Goal: Transaction & Acquisition: Purchase product/service

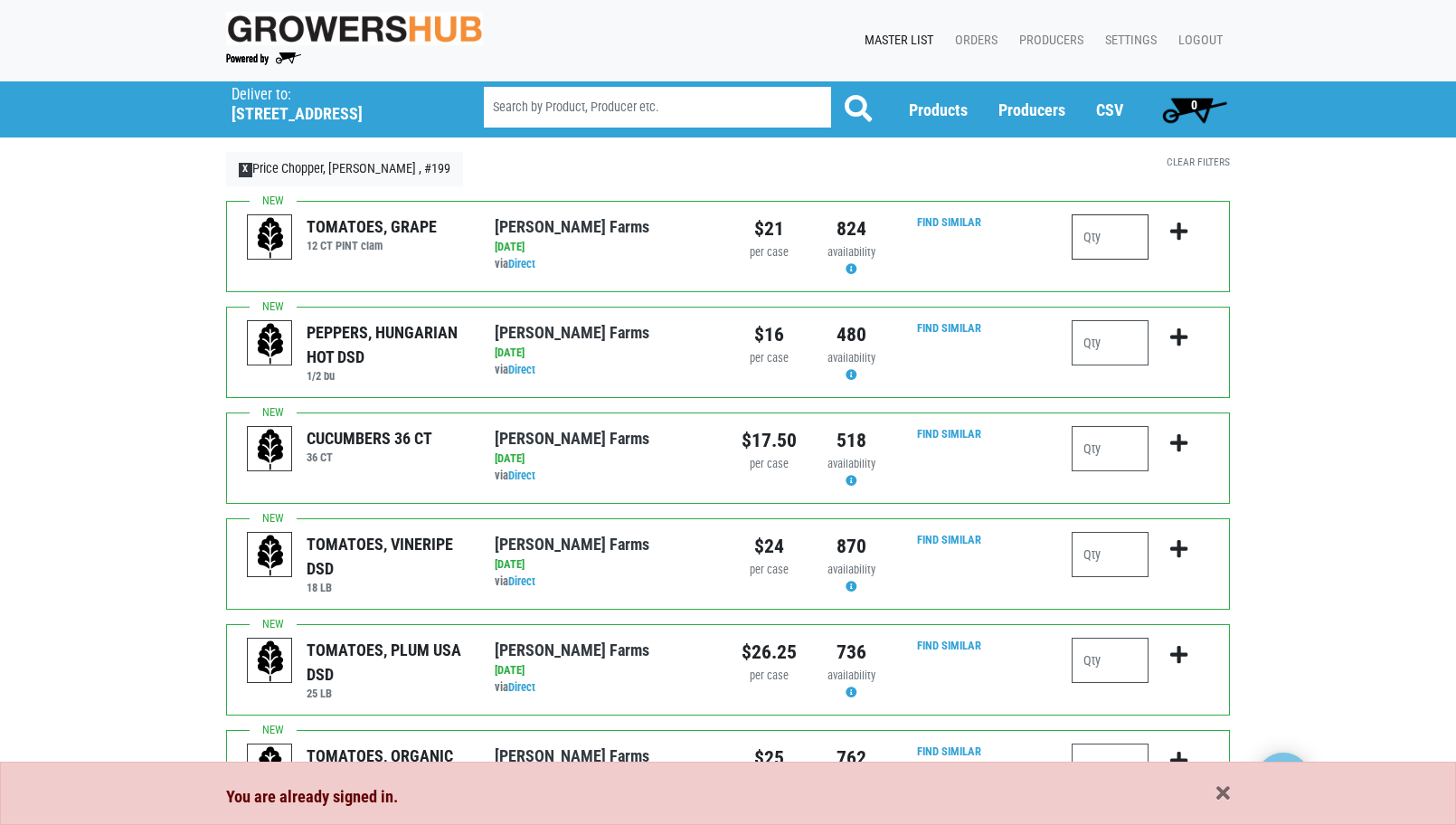
drag, startPoint x: 1088, startPoint y: 238, endPoint x: 1097, endPoint y: 237, distance: 9.1
click at [1089, 237] on input "number" at bounding box center [1110, 237] width 77 height 45
type input "1"
click at [1120, 451] on input "number" at bounding box center [1110, 448] width 77 height 45
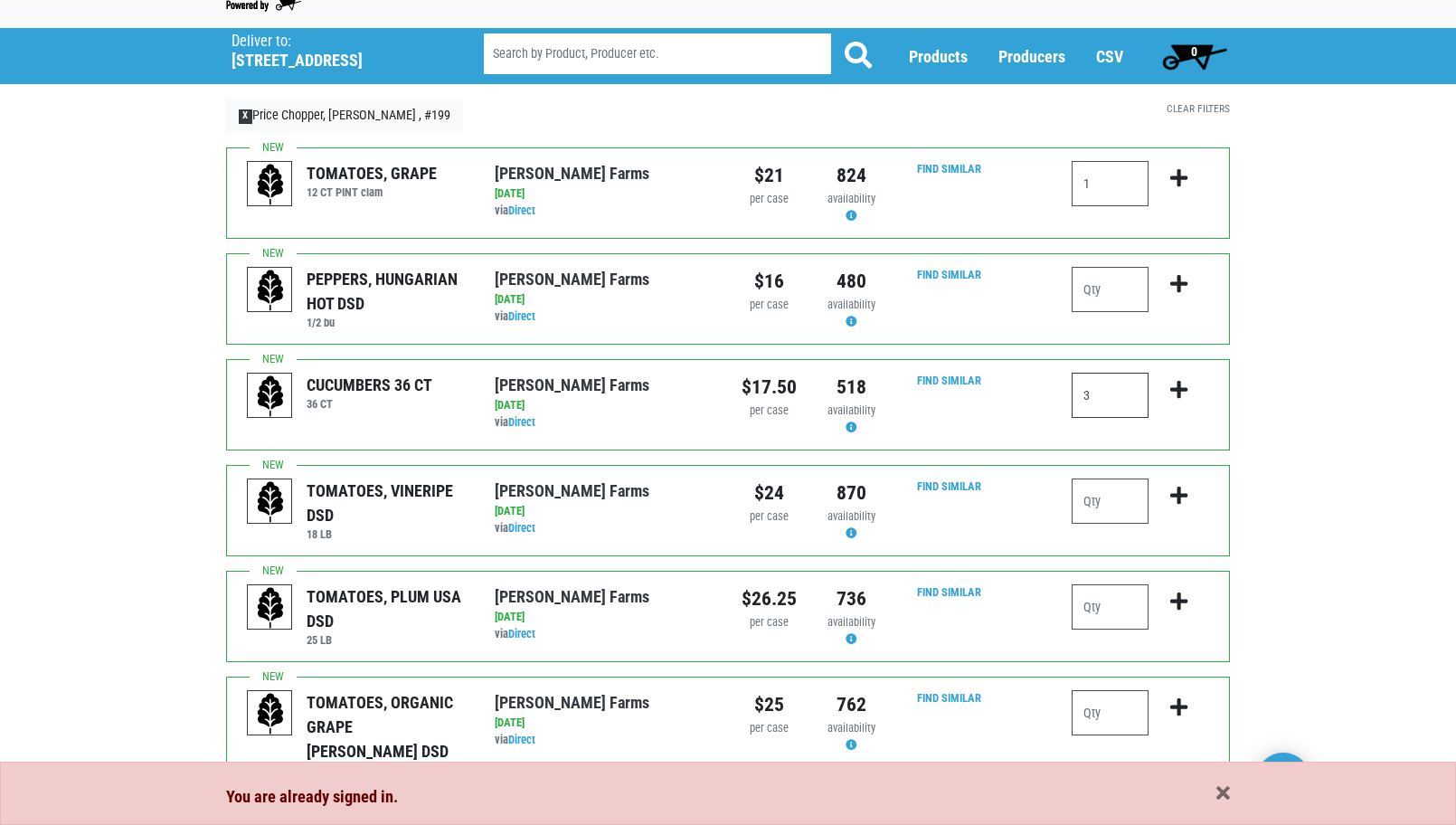
scroll to position [91, 0]
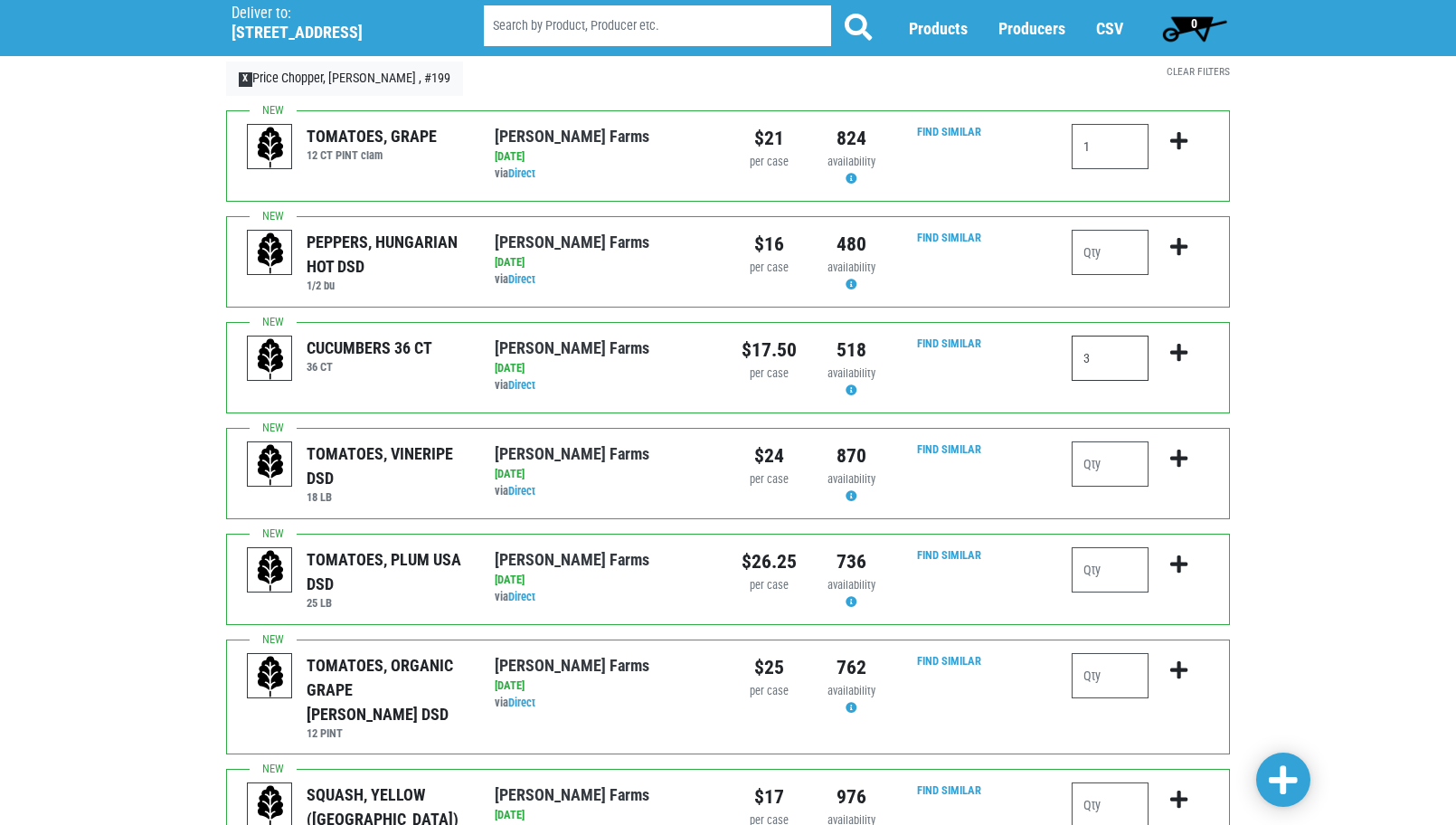
type input "3"
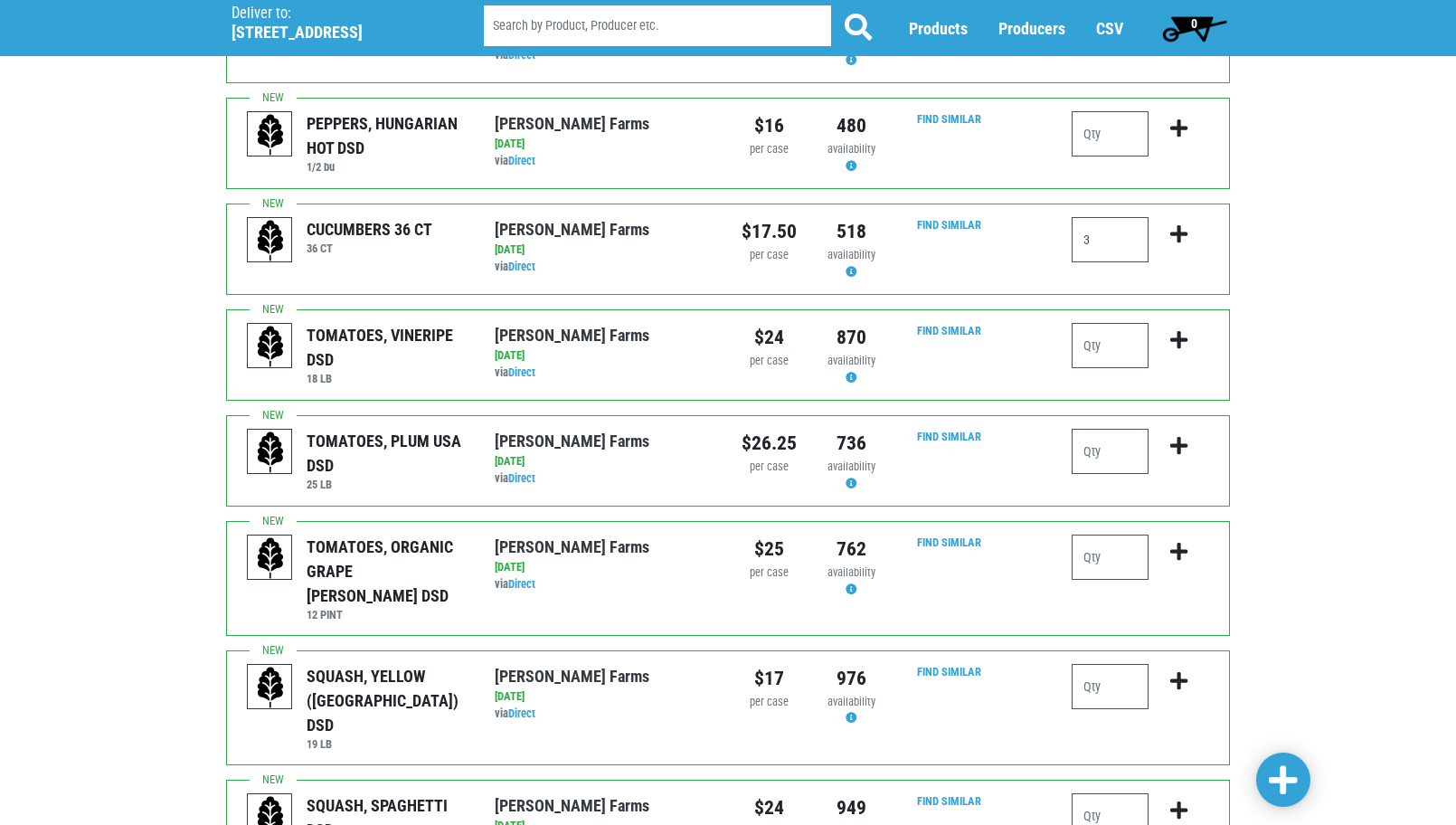
scroll to position [362, 0]
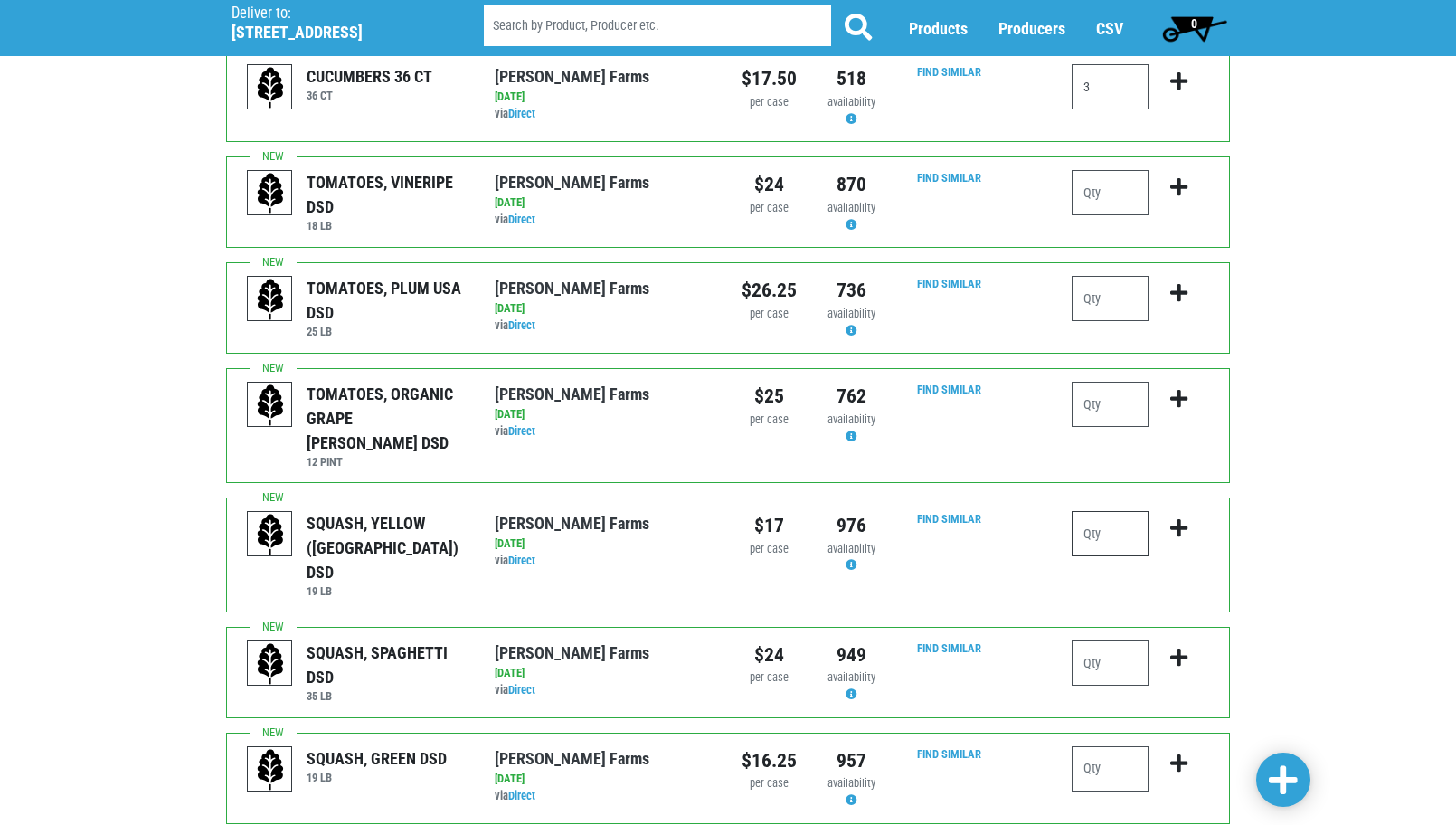
click at [1098, 511] on input "number" at bounding box center [1110, 533] width 77 height 45
type input "2"
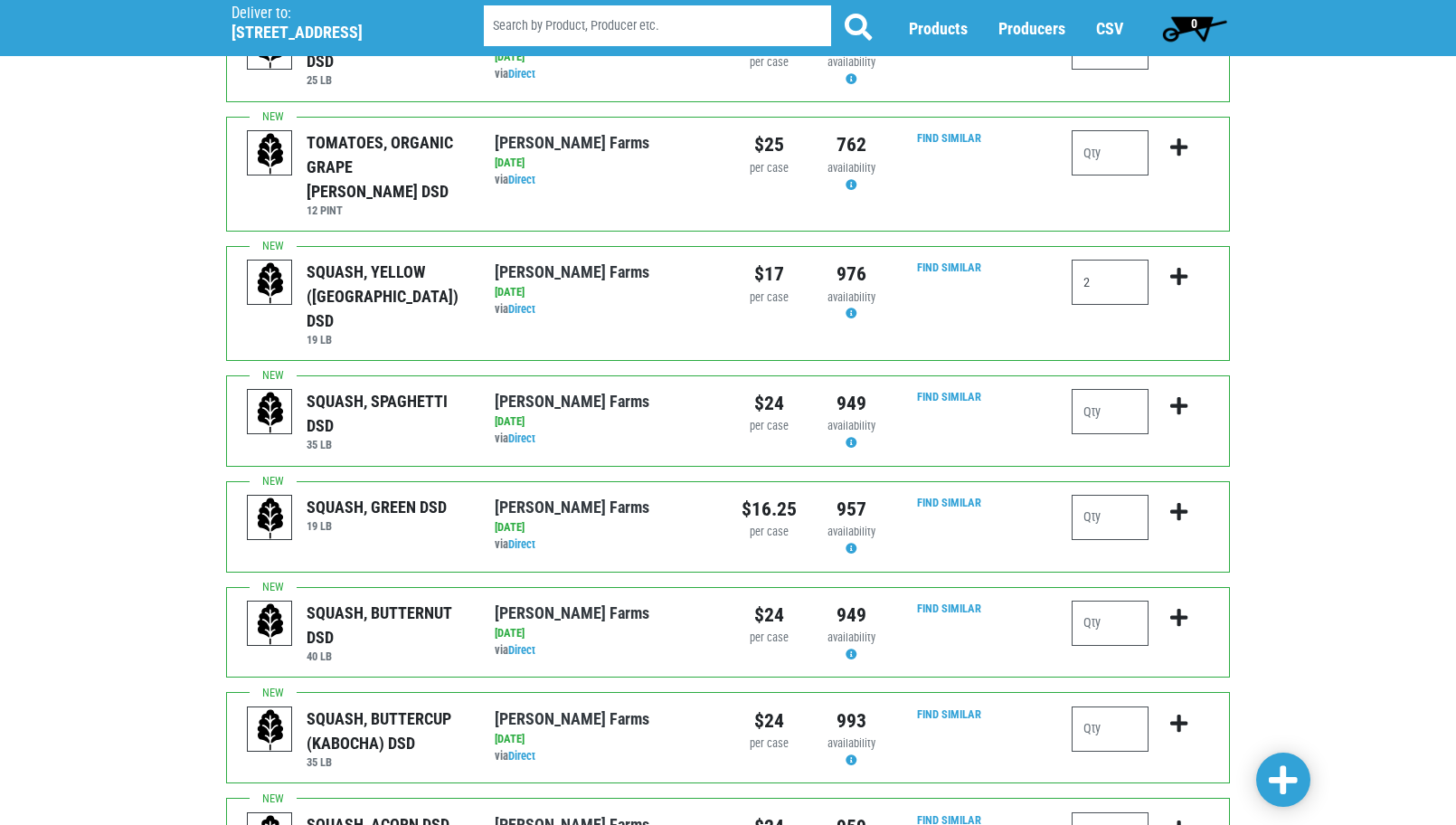
scroll to position [724, 0]
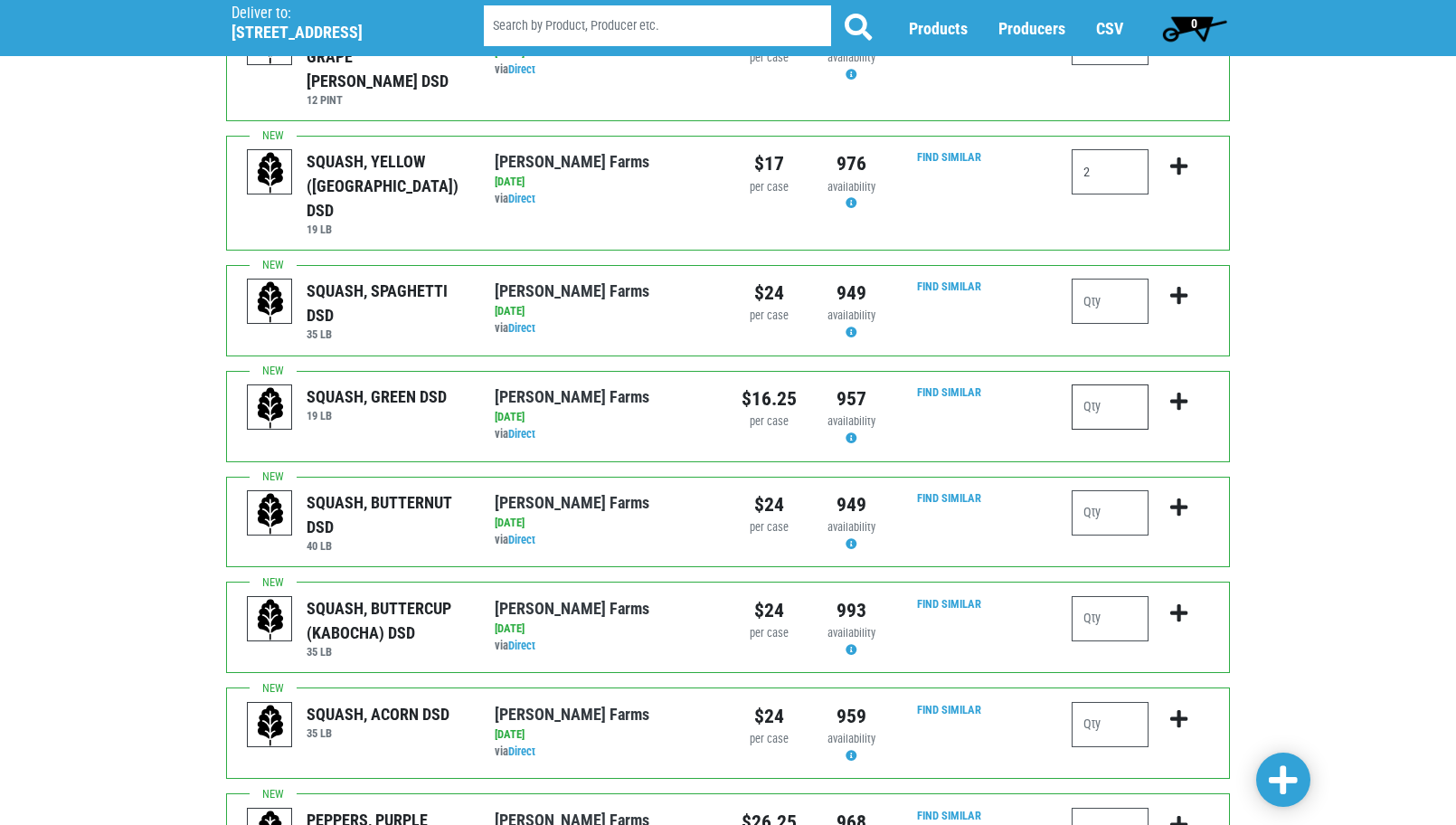
click at [1137, 385] on input "number" at bounding box center [1110, 407] width 77 height 45
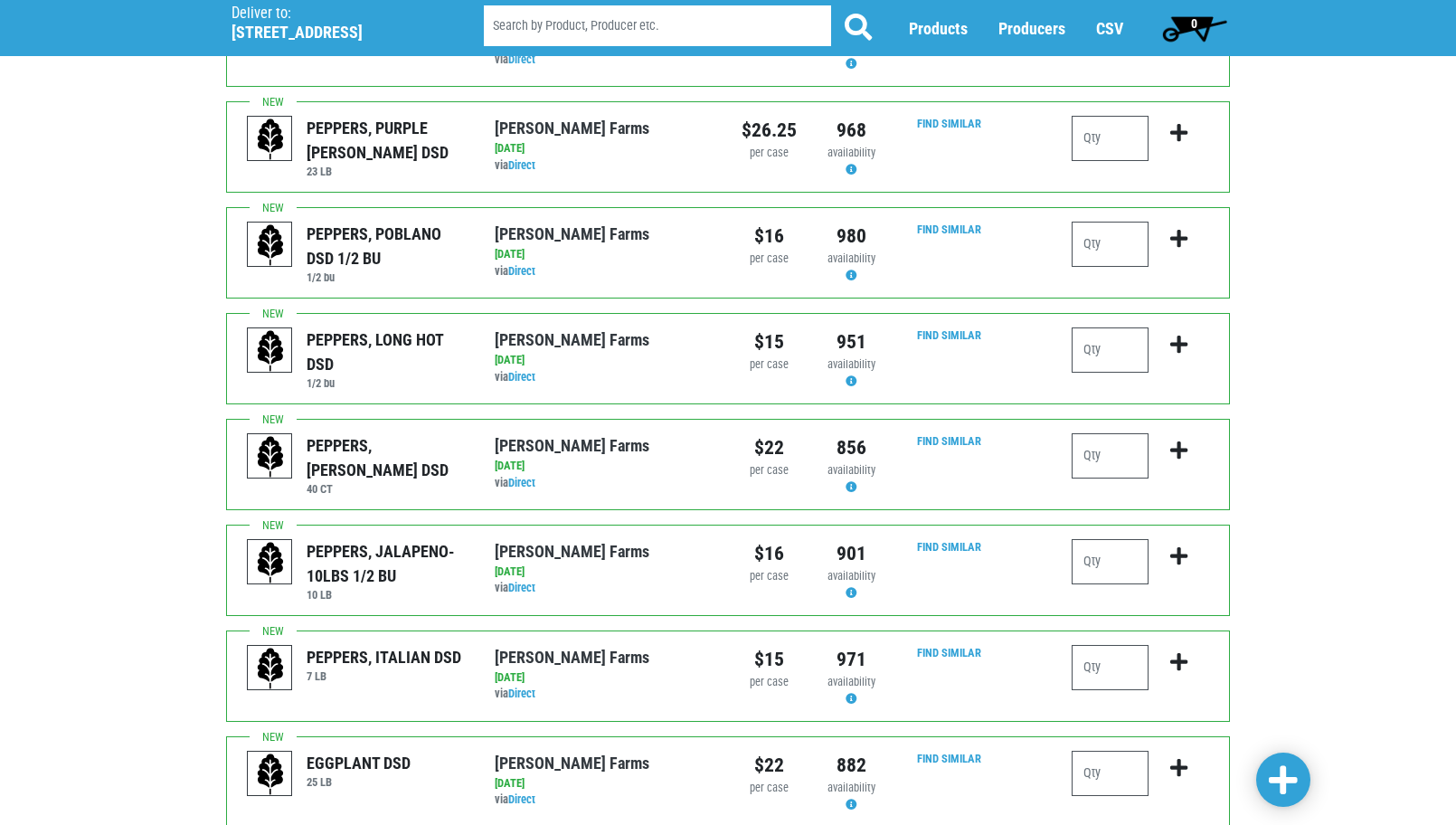
scroll to position [1448, 0]
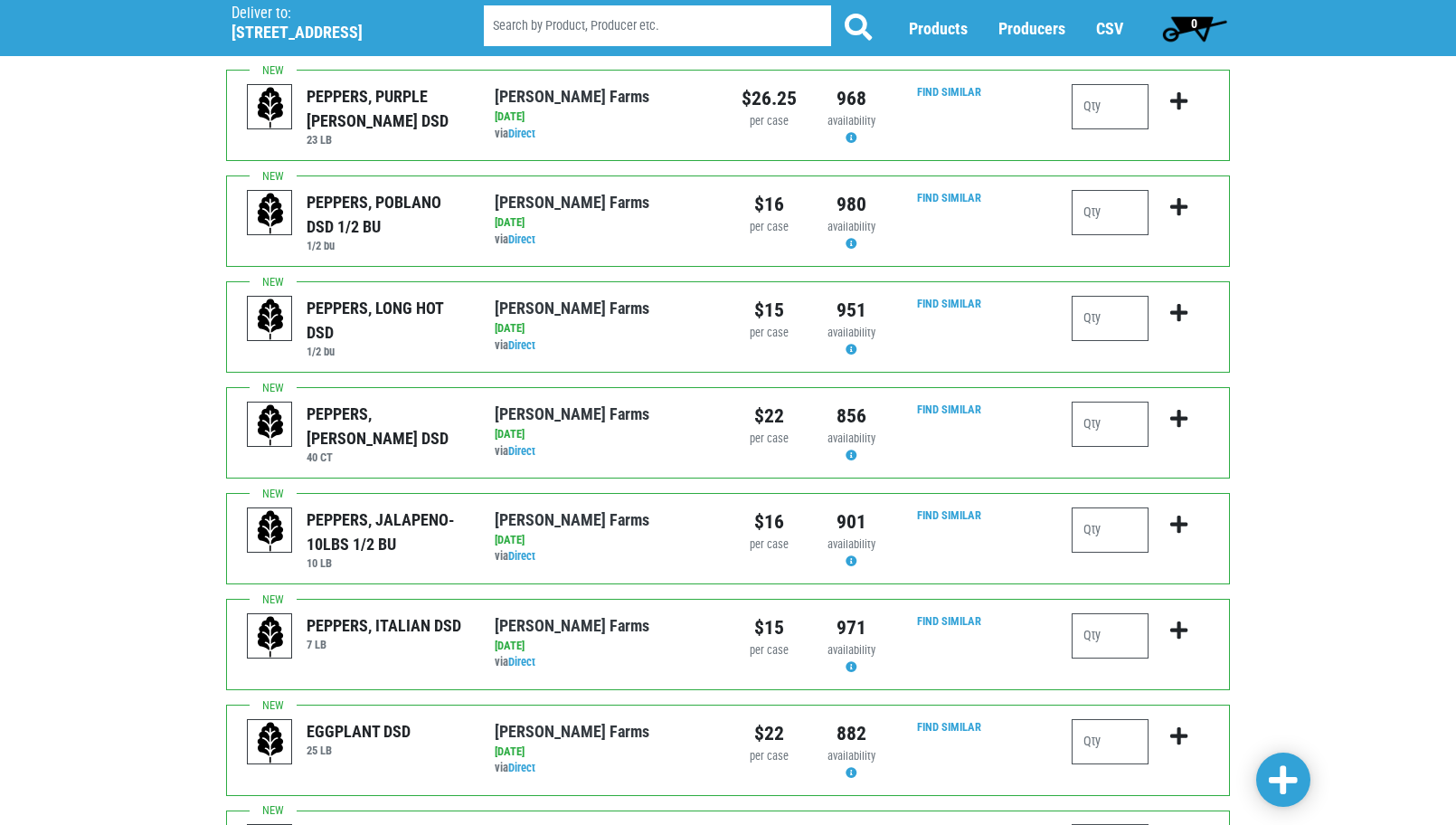
type input "4"
click at [1129, 402] on input "number" at bounding box center [1110, 424] width 77 height 45
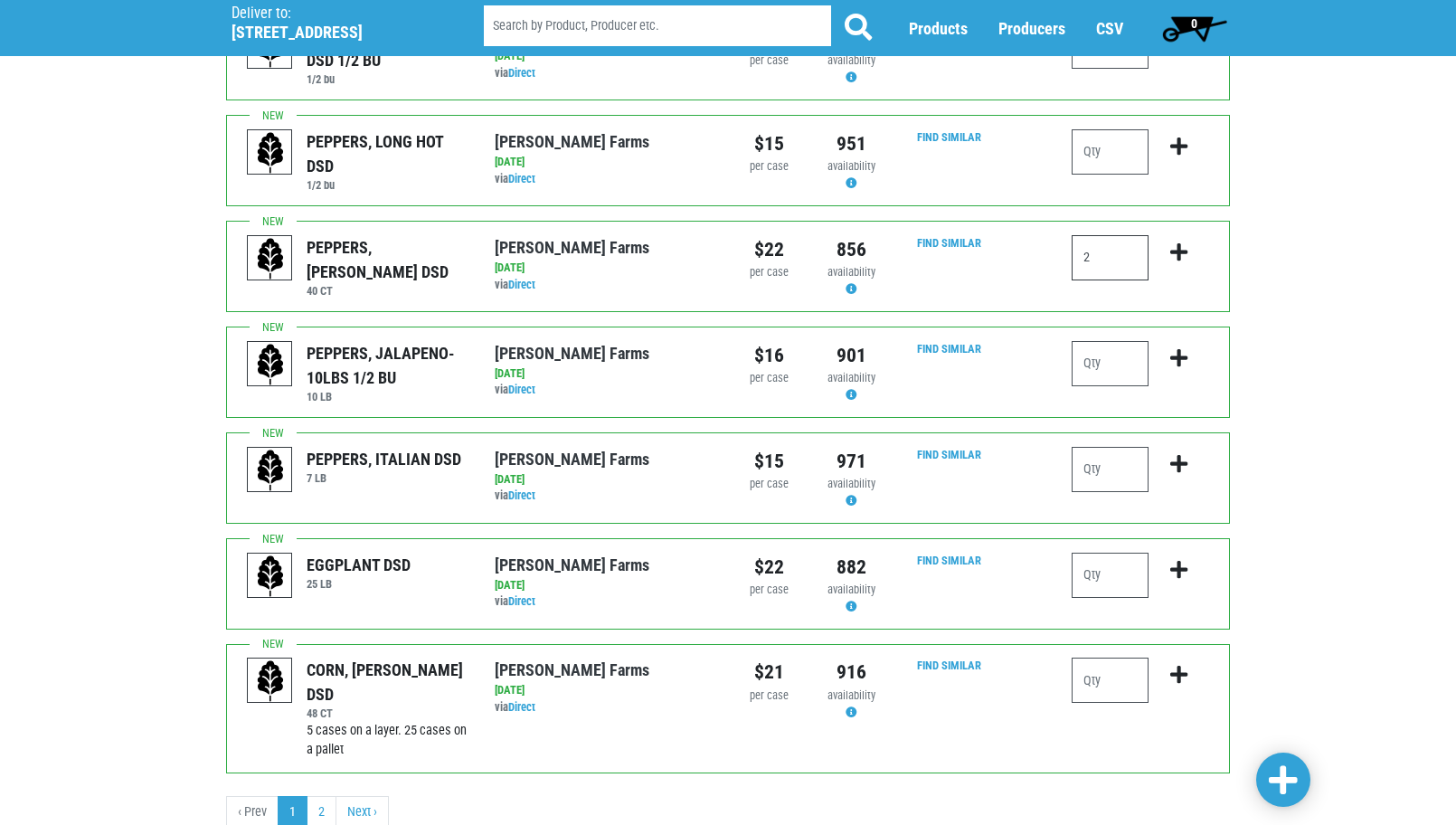
scroll to position [1628, 0]
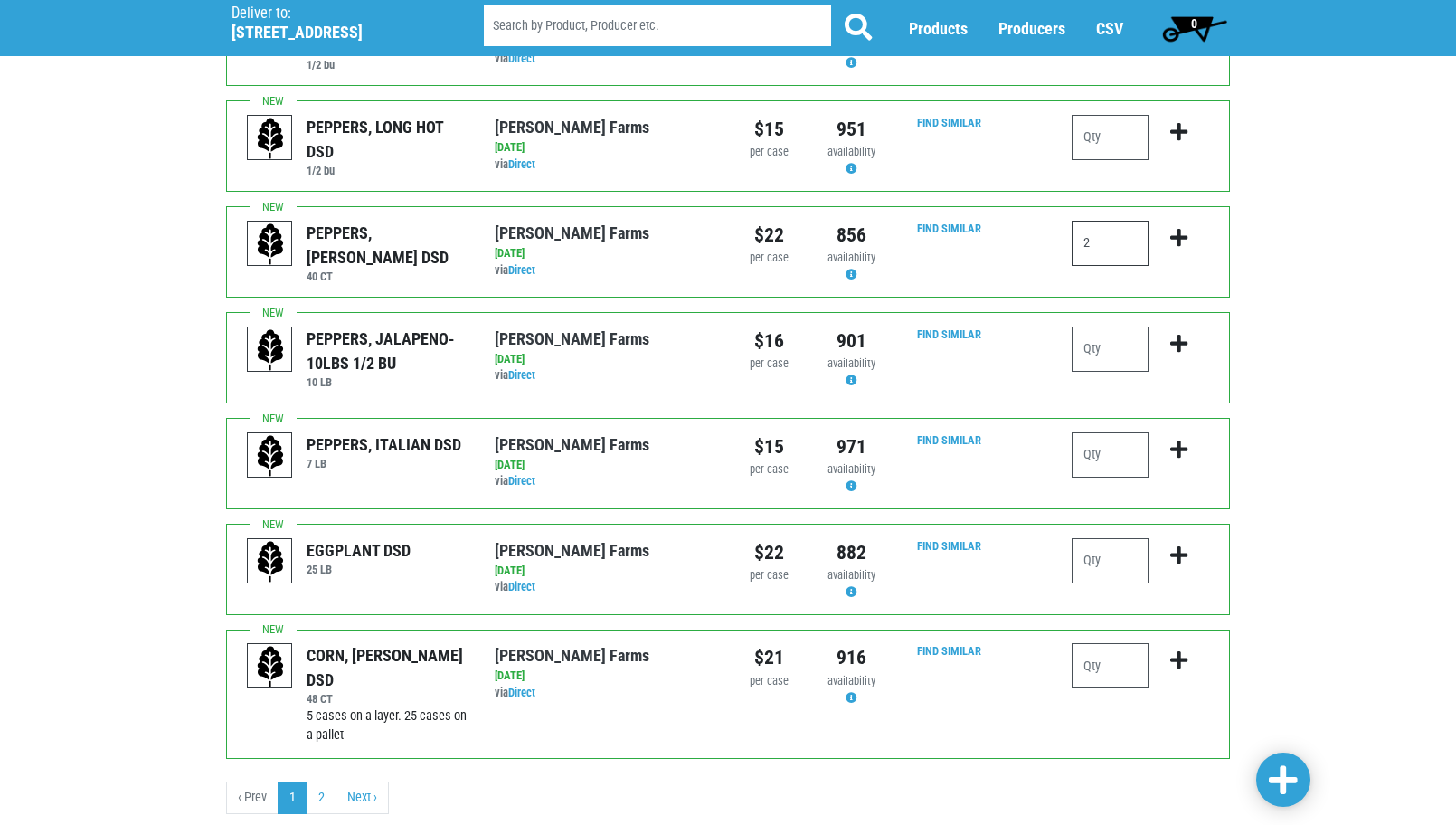
type input "2"
drag, startPoint x: 1109, startPoint y: 616, endPoint x: 1112, endPoint y: 628, distance: 12.4
click at [1112, 644] on input "number" at bounding box center [1110, 666] width 77 height 45
type input "5"
click at [1286, 775] on span at bounding box center [1283, 781] width 29 height 32
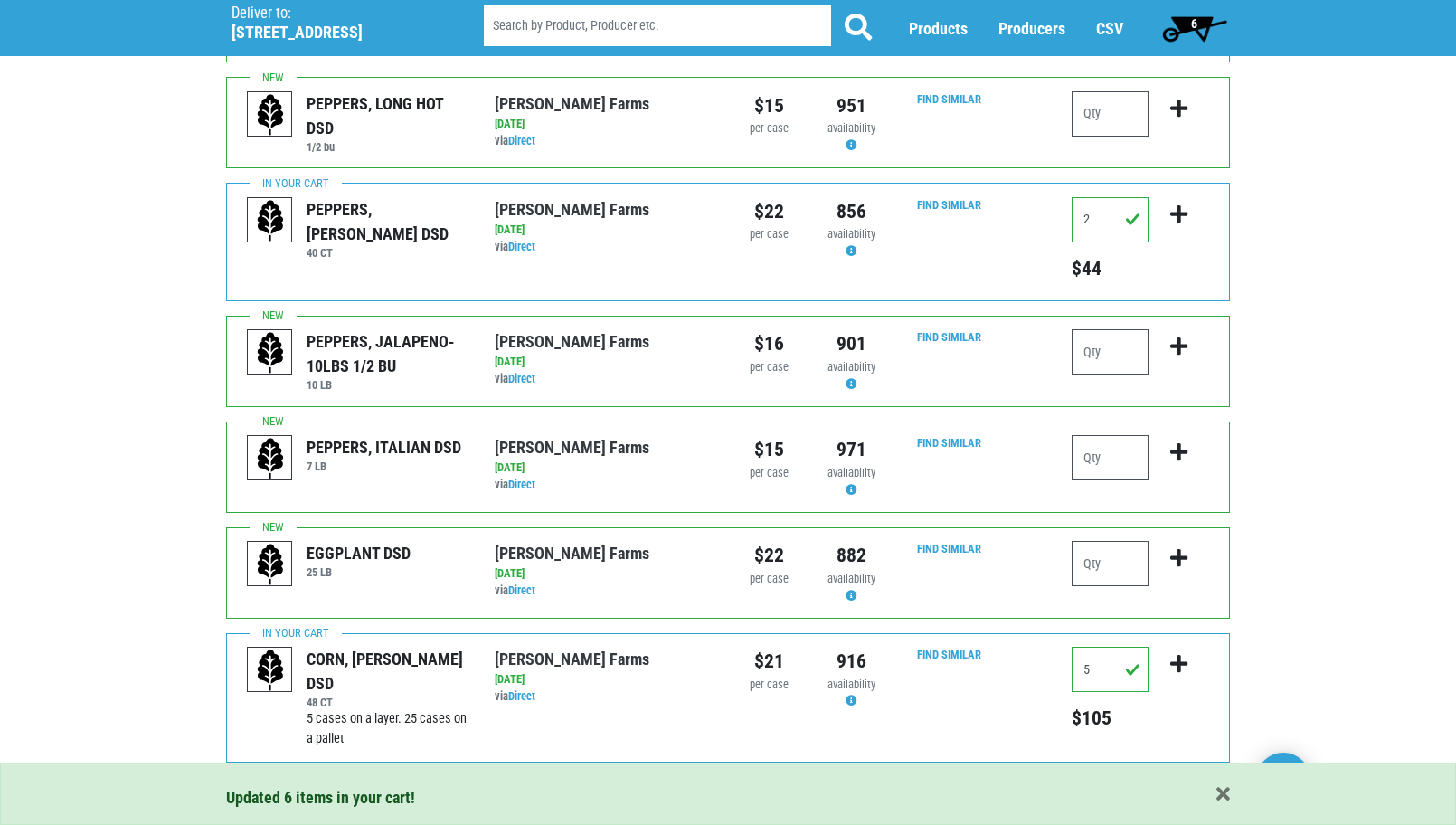
scroll to position [1765, 0]
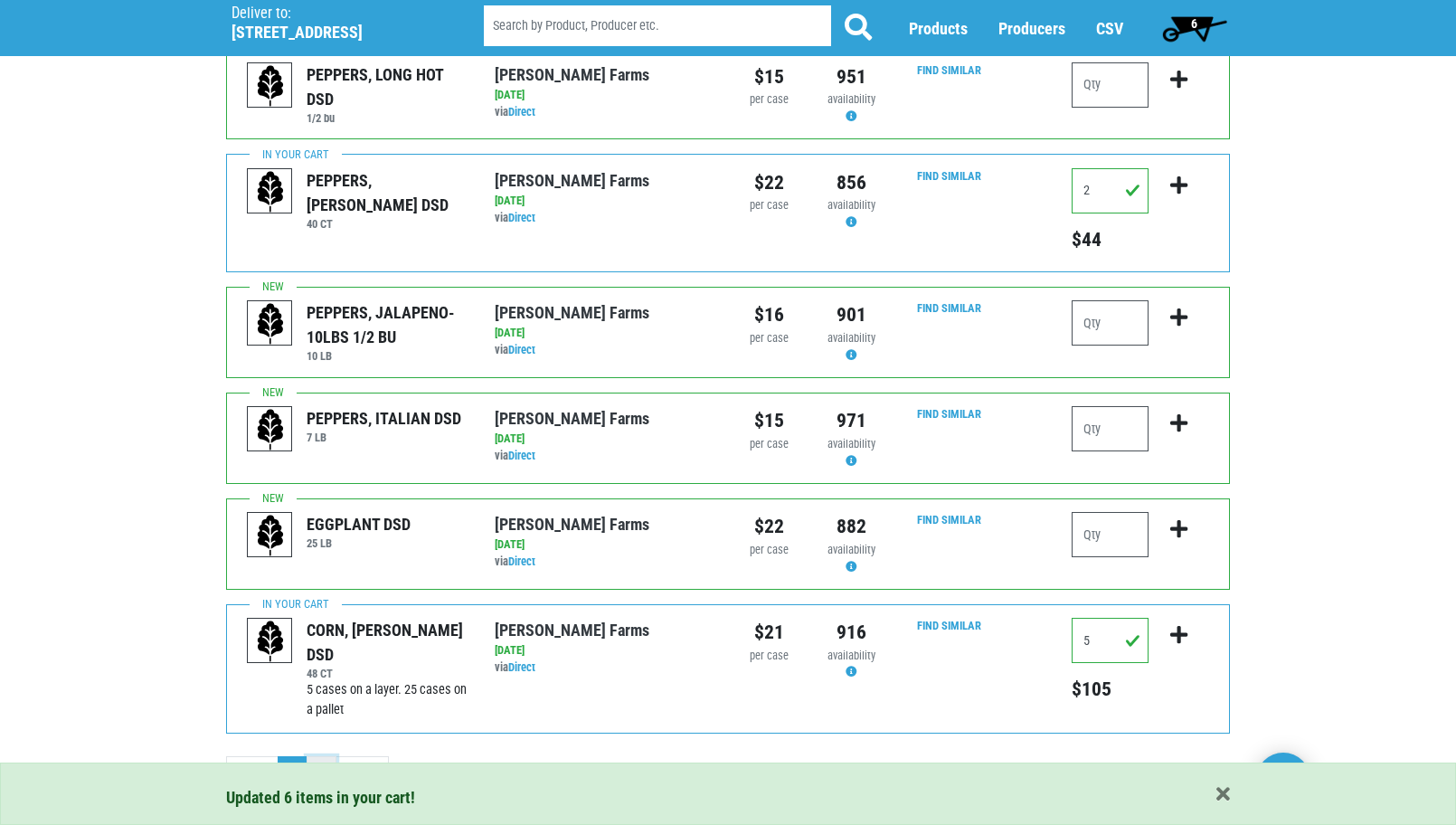
click at [319, 756] on link "2" at bounding box center [321, 772] width 30 height 32
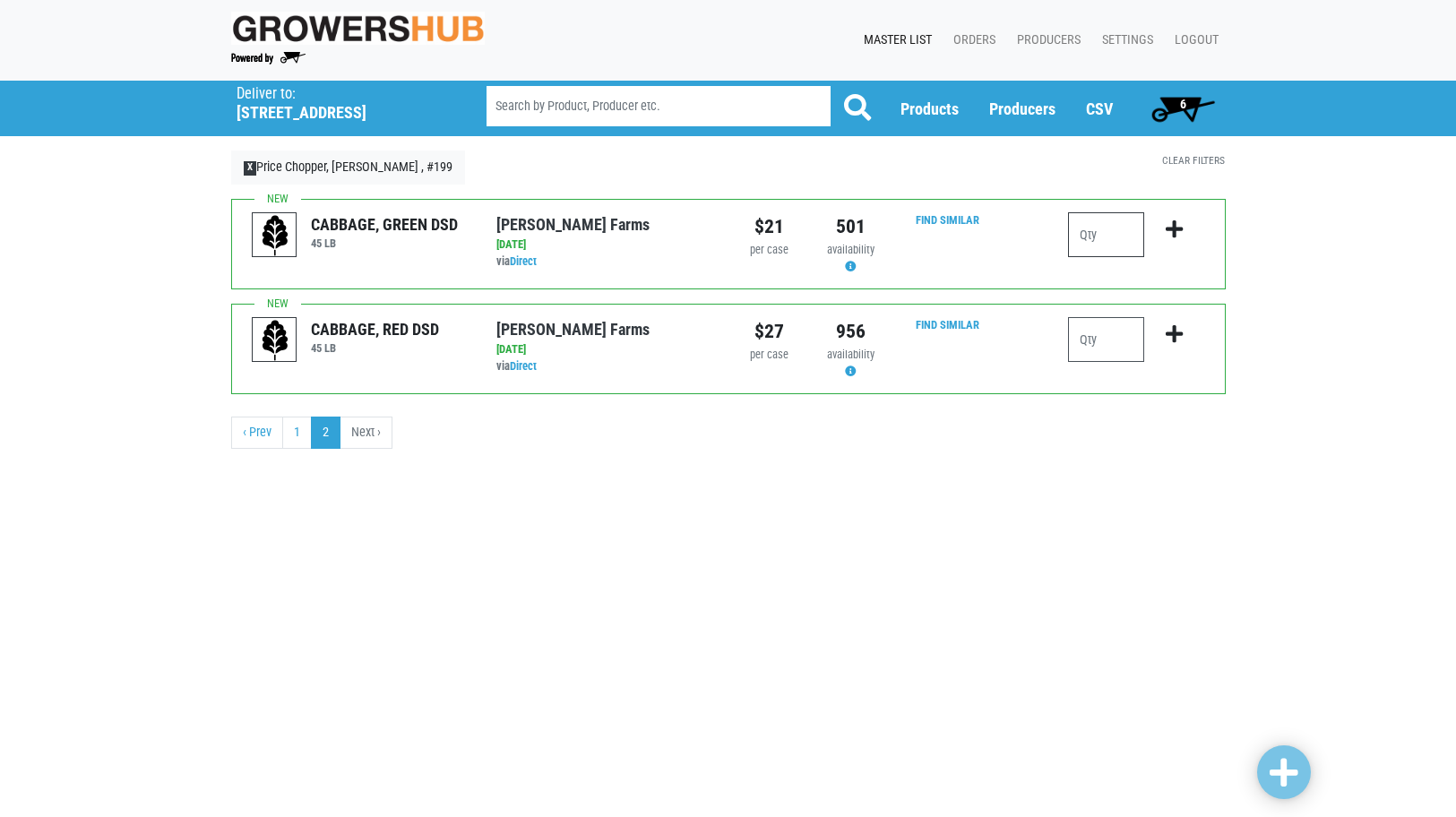
click at [1115, 233] on input "number" at bounding box center [1105, 235] width 77 height 44
type input "1"
click at [1344, 253] on div "Deliver To Price Chopper, Cicero , #199 (5701 Cir Dr E, Cicero, NY 13039, USA) …" at bounding box center [728, 271] width 1456 height 383
click at [1267, 750] on link at bounding box center [1283, 772] width 54 height 54
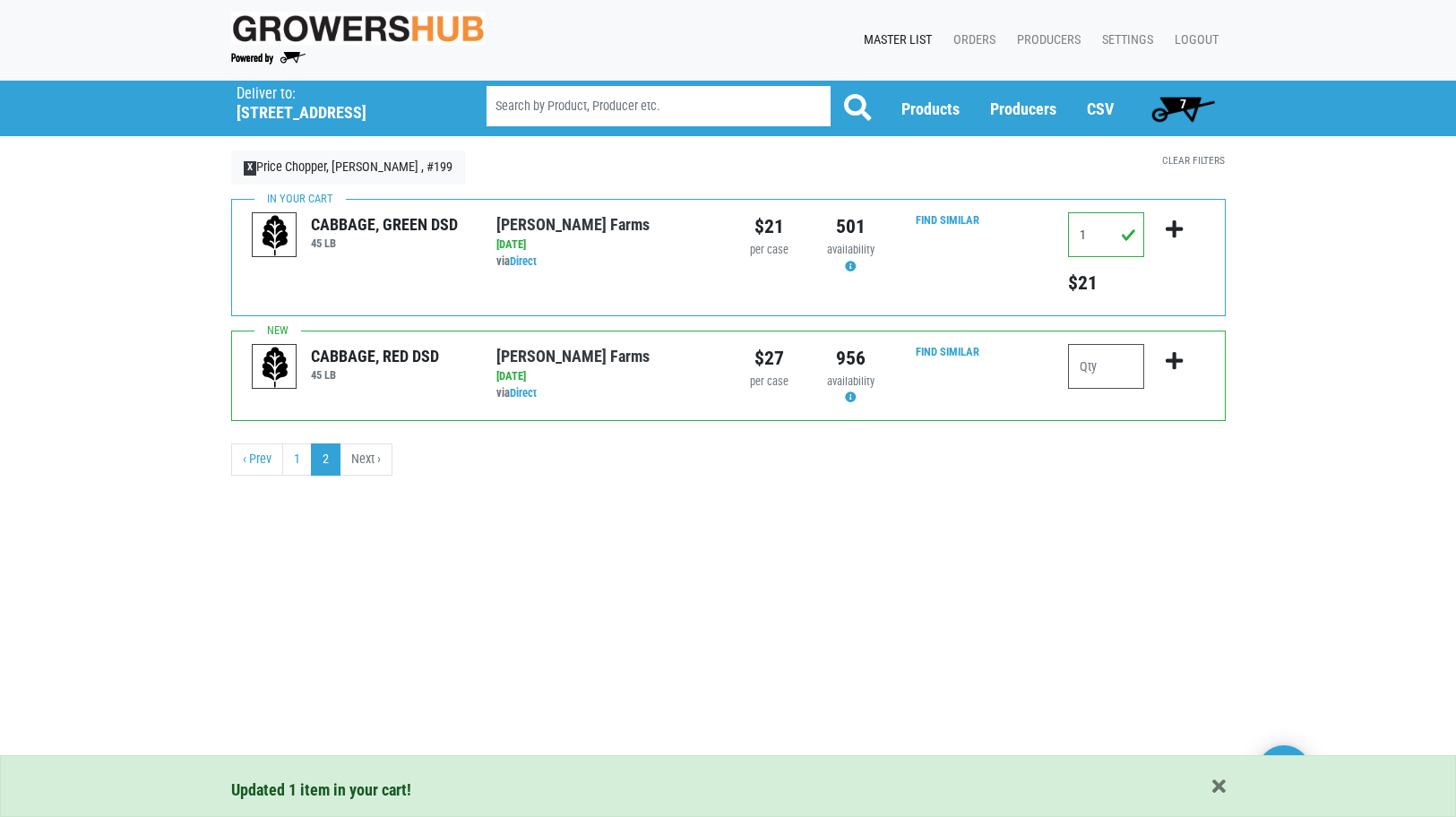
click at [1187, 105] on span "7" at bounding box center [1183, 109] width 79 height 36
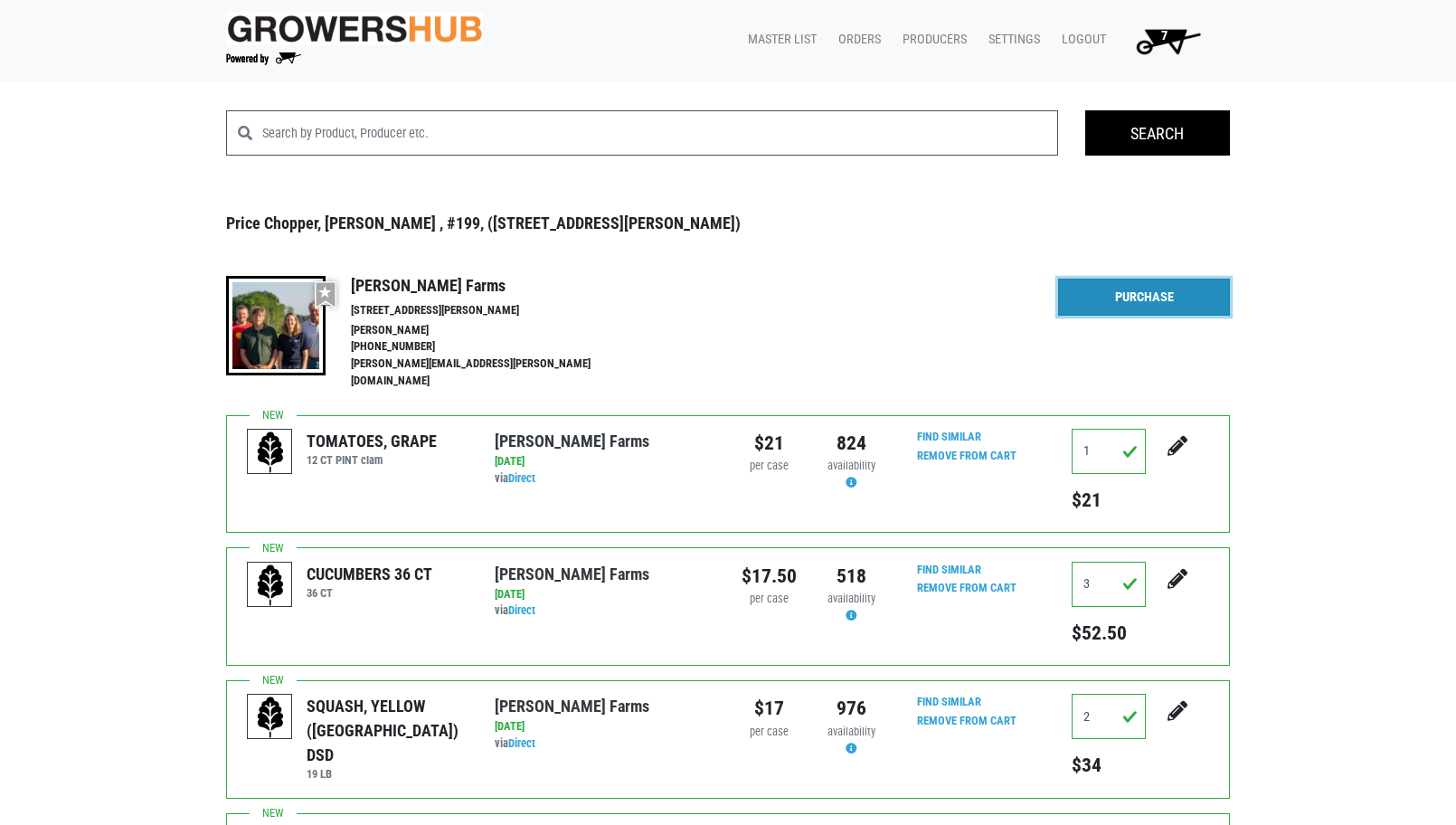
click at [1134, 286] on link "Purchase" at bounding box center [1144, 298] width 172 height 38
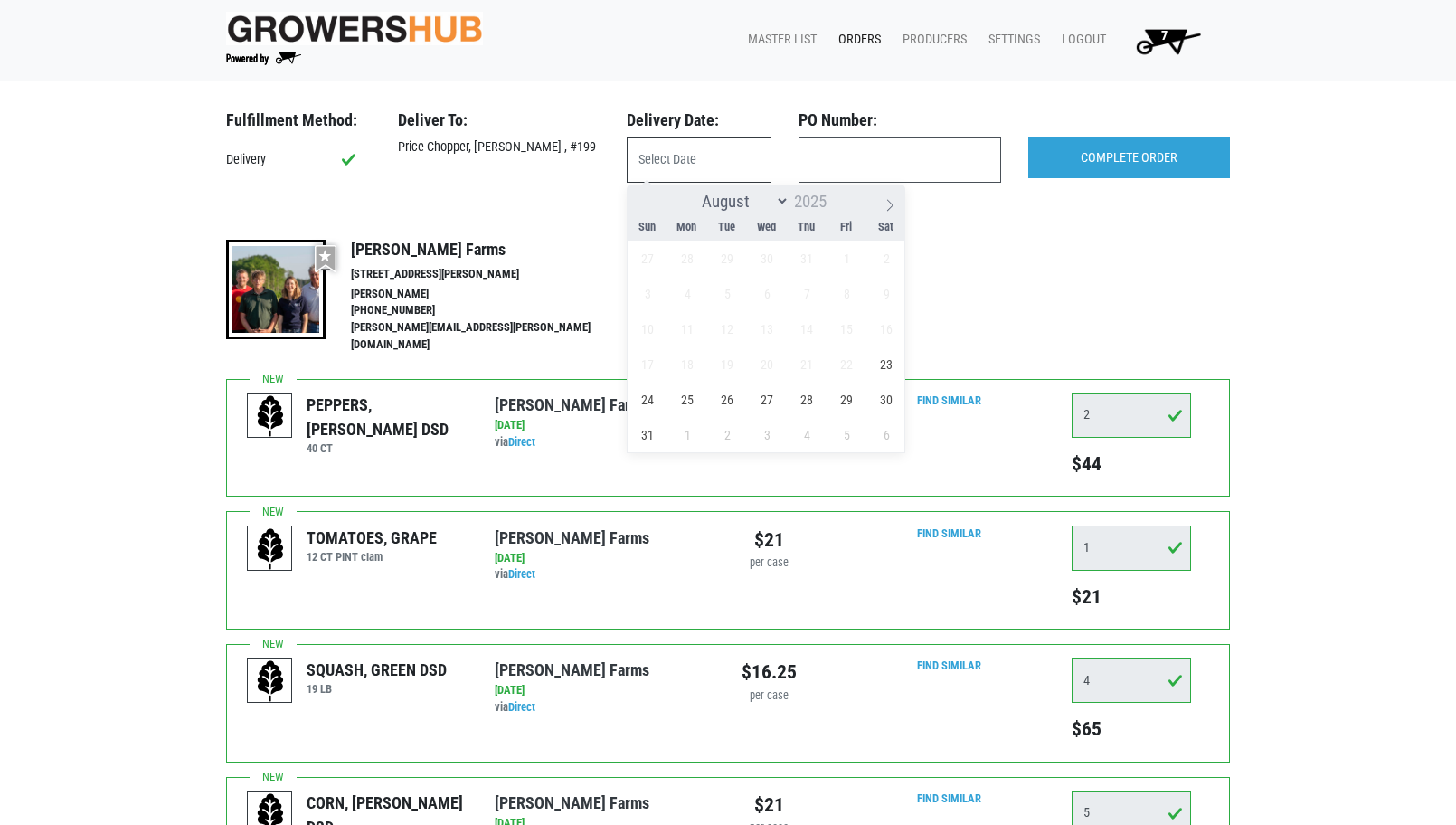
click at [650, 163] on input "text" at bounding box center [700, 159] width 145 height 45
click at [885, 366] on span "23" at bounding box center [886, 364] width 35 height 35
type input "2025-08-23"
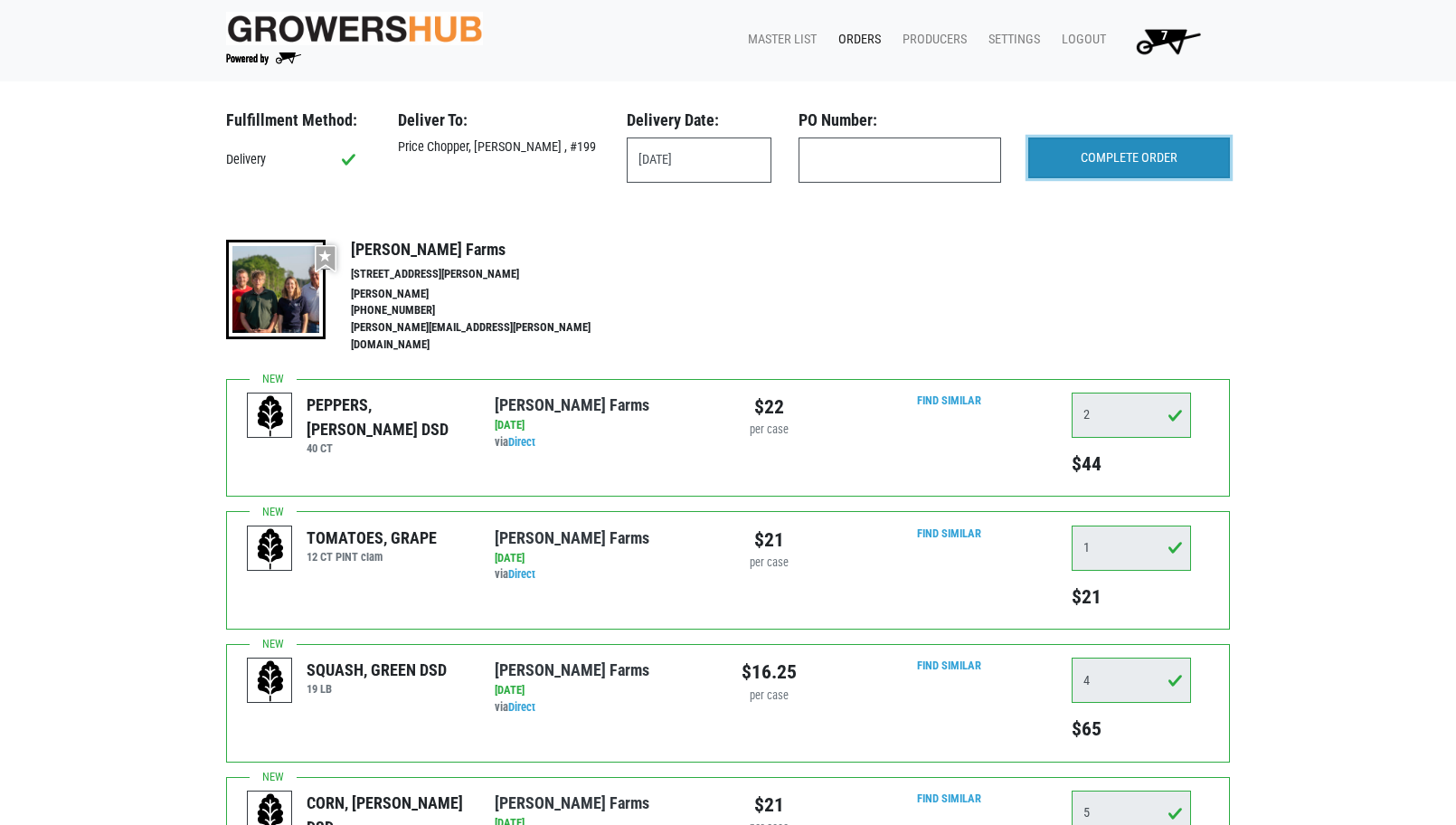
click at [1112, 157] on input "COMPLETE ORDER" at bounding box center [1129, 159] width 201 height 42
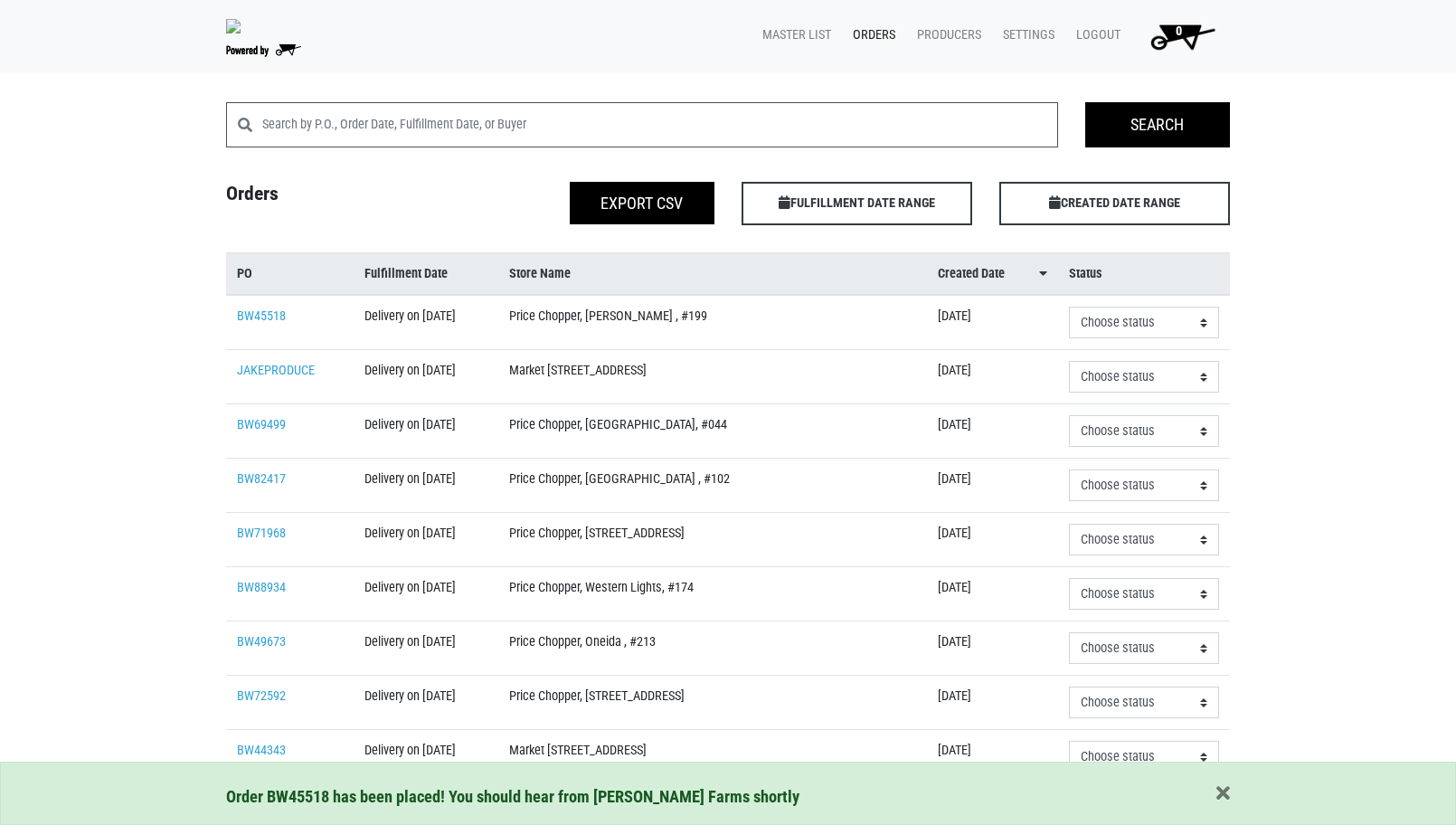
scroll to position [366, 0]
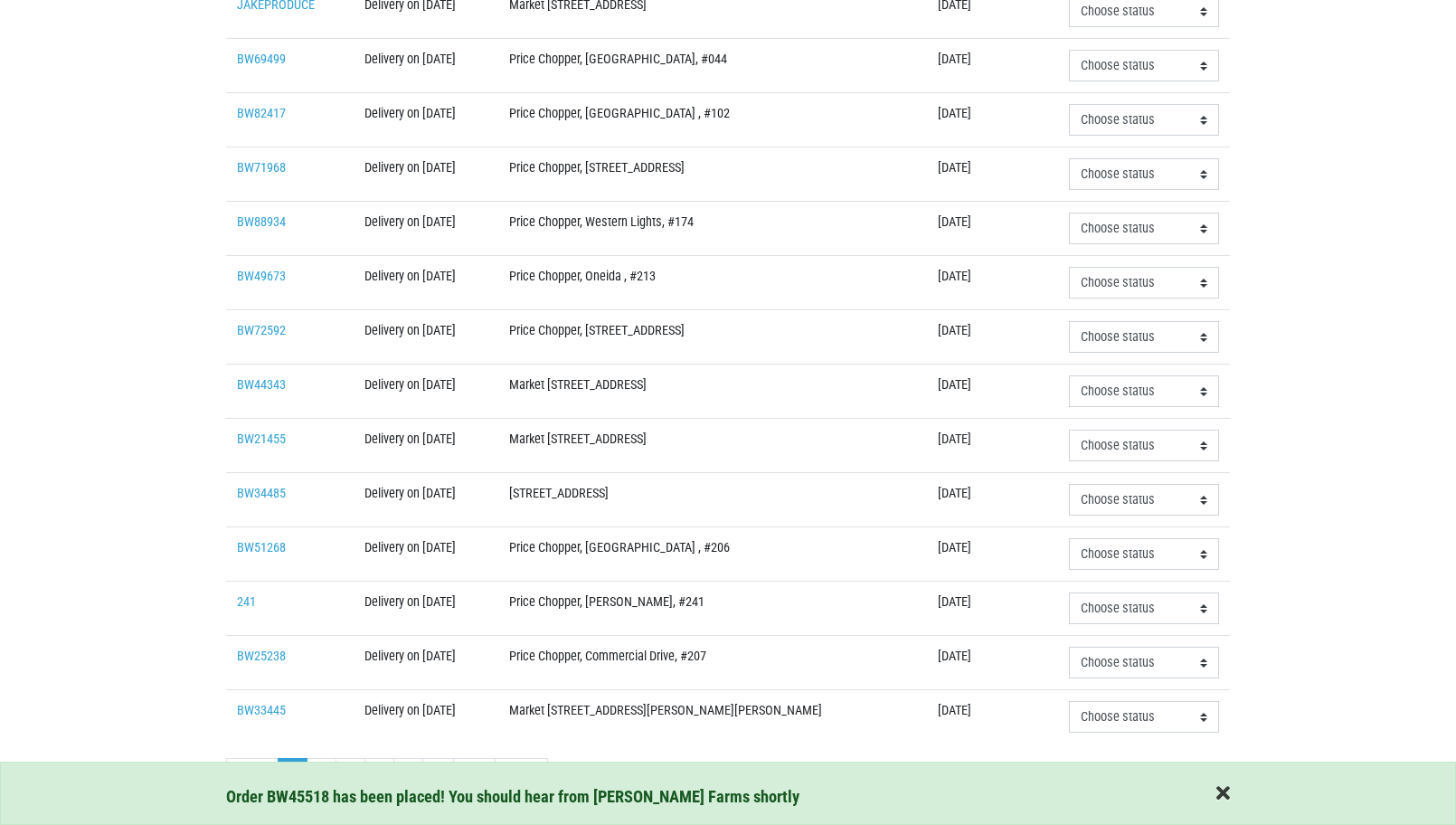
click at [1228, 789] on span "button" at bounding box center [1223, 793] width 13 height 20
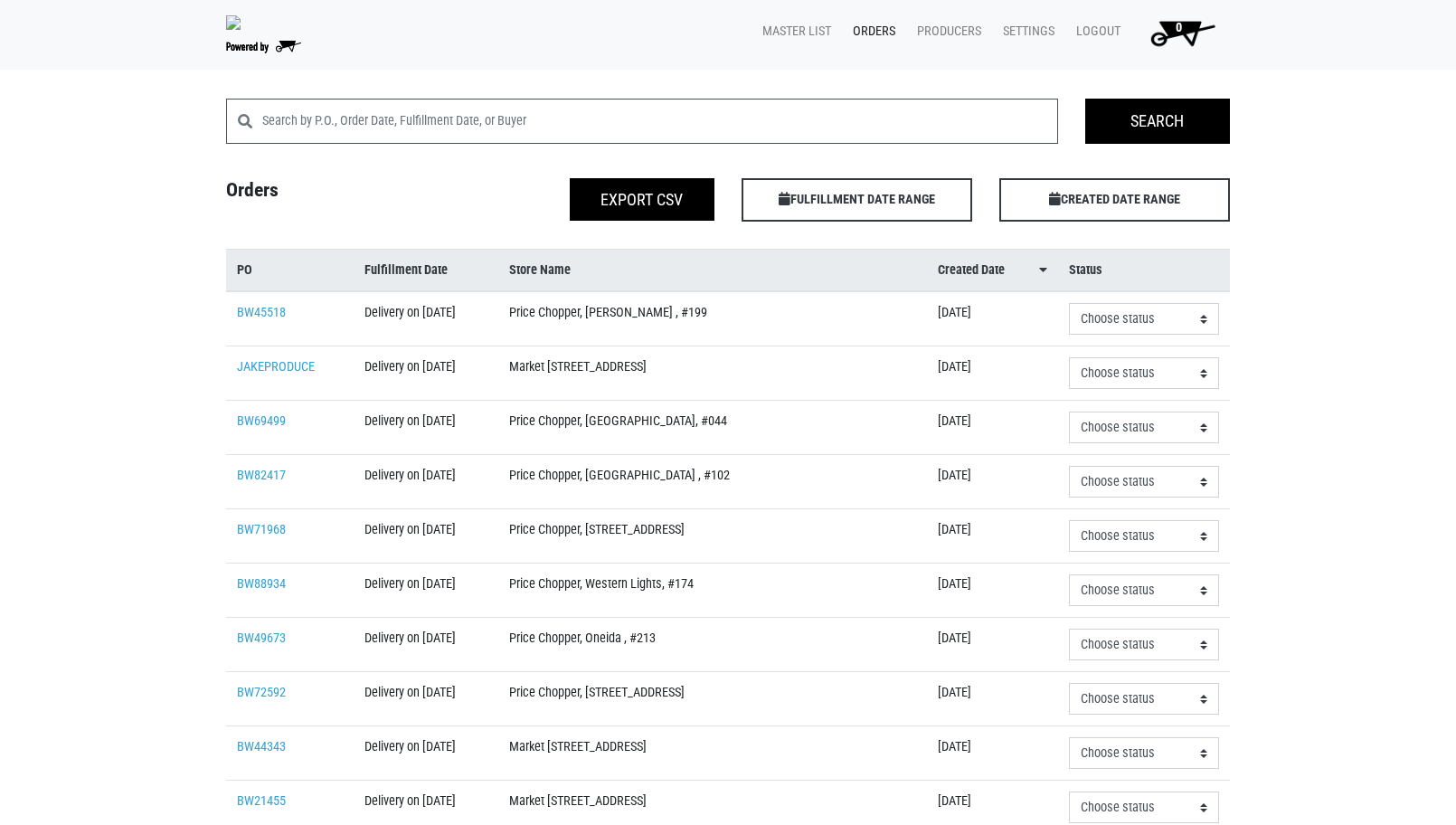
scroll to position [0, 0]
